Goal: Task Accomplishment & Management: Complete application form

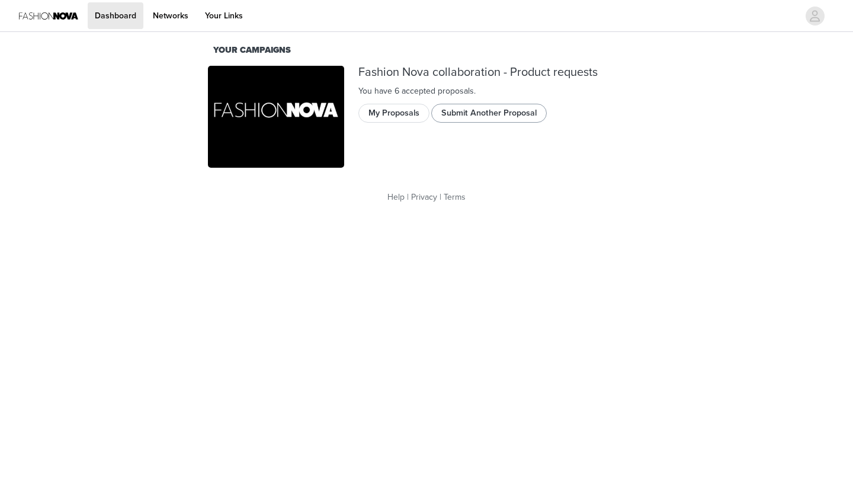
drag, startPoint x: 0, startPoint y: 0, endPoint x: 452, endPoint y: 116, distance: 466.3
click at [452, 116] on button "Submit Another Proposal" at bounding box center [489, 113] width 116 height 19
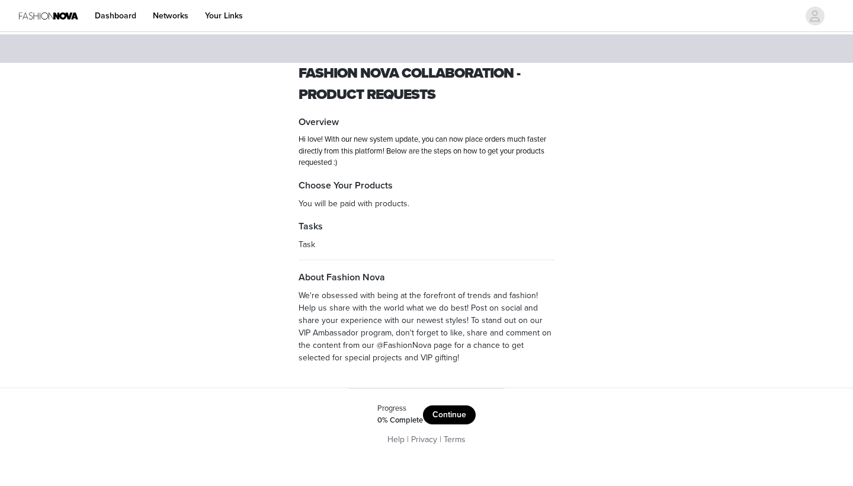
click at [442, 414] on button "Continue" at bounding box center [449, 414] width 53 height 19
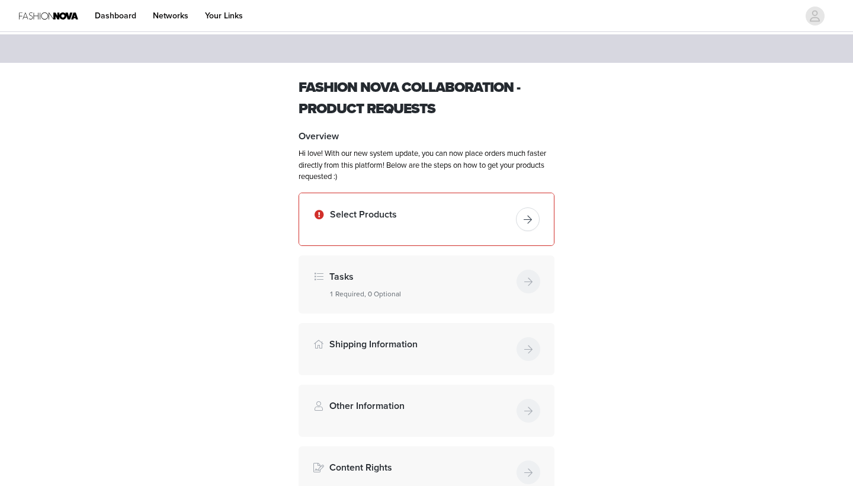
click at [528, 218] on button "button" at bounding box center [528, 219] width 24 height 24
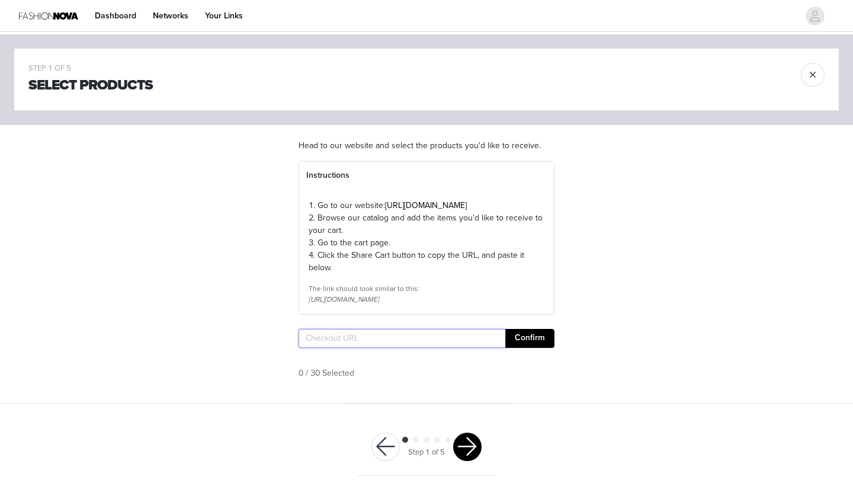
click at [341, 348] on input "text" at bounding box center [402, 338] width 207 height 19
paste input "[URL][DOMAIN_NAME]"
type input "[URL][DOMAIN_NAME]"
click at [546, 348] on button "Confirm" at bounding box center [530, 338] width 49 height 19
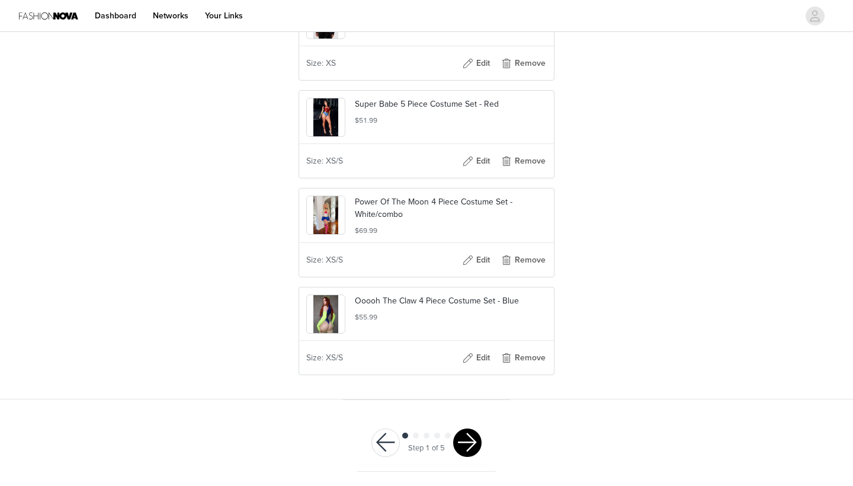
scroll to position [2967, 0]
click at [464, 443] on button "button" at bounding box center [467, 442] width 28 height 28
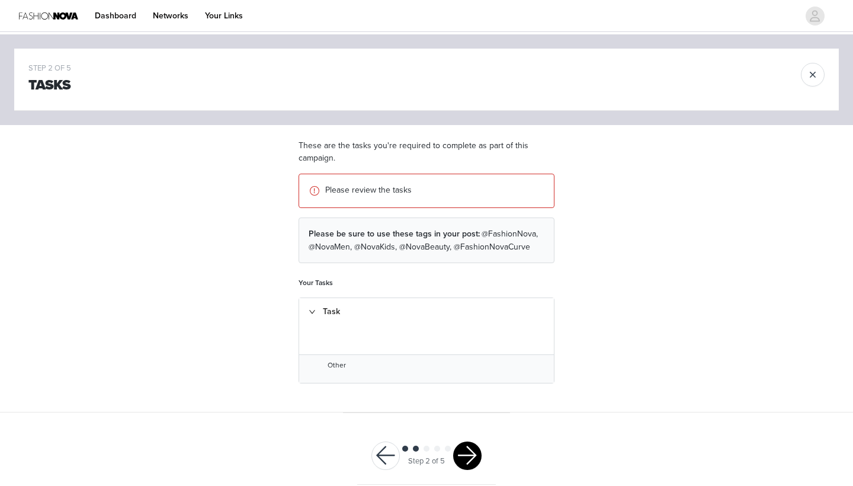
click at [470, 444] on button "button" at bounding box center [467, 456] width 28 height 28
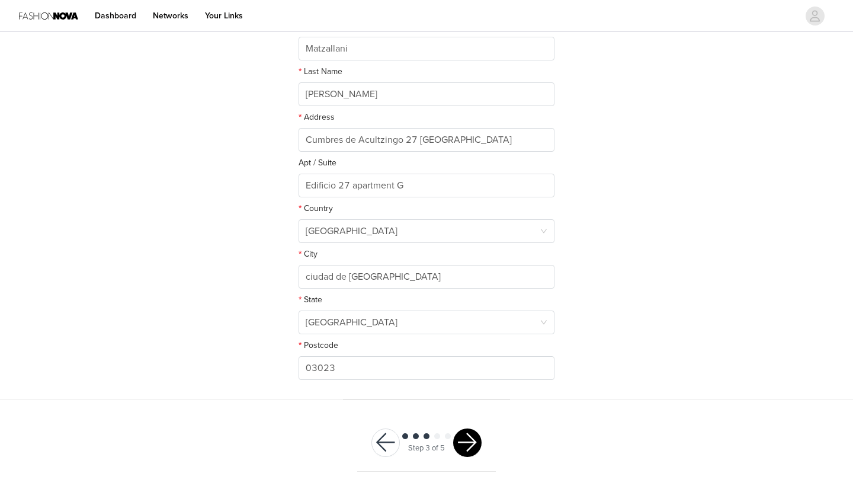
scroll to position [248, 0]
click at [467, 445] on button "button" at bounding box center [467, 443] width 28 height 28
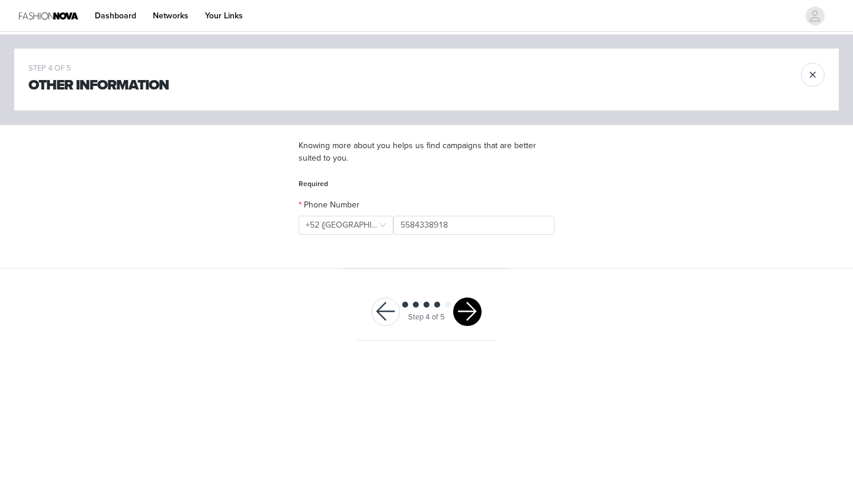
click at [474, 316] on button "button" at bounding box center [467, 312] width 28 height 28
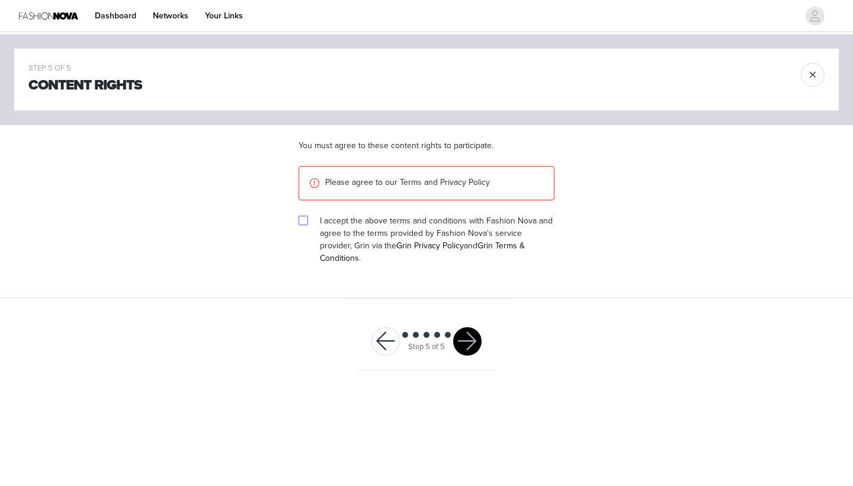
click at [301, 219] on input "checkbox" at bounding box center [303, 220] width 8 height 8
checkbox input "true"
click at [467, 333] on button "button" at bounding box center [467, 341] width 28 height 28
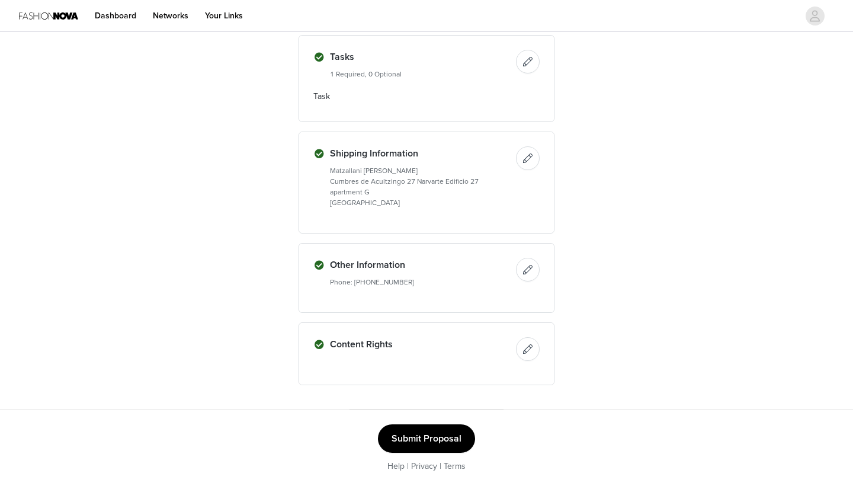
scroll to position [1517, 0]
click at [429, 443] on button "Submit Proposal" at bounding box center [426, 439] width 97 height 28
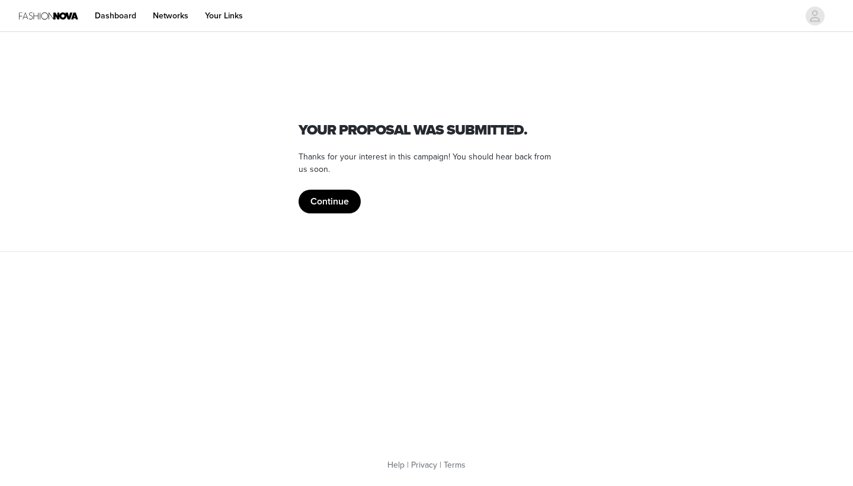
scroll to position [0, 0]
click at [336, 209] on button "Continue" at bounding box center [330, 202] width 62 height 24
